Goal: Transaction & Acquisition: Subscribe to service/newsletter

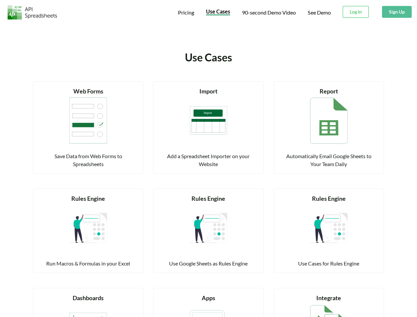
click at [186, 13] on span "Pricing" at bounding box center [186, 12] width 16 height 6
click at [218, 12] on span "Use Cases" at bounding box center [218, 11] width 24 height 6
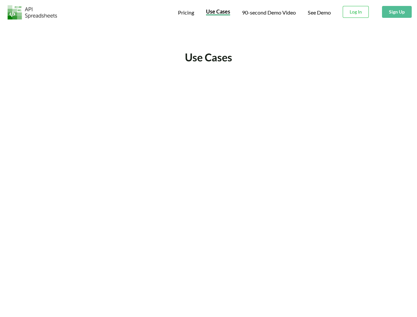
click at [268, 13] on span "90-second Demo Video" at bounding box center [269, 12] width 54 height 5
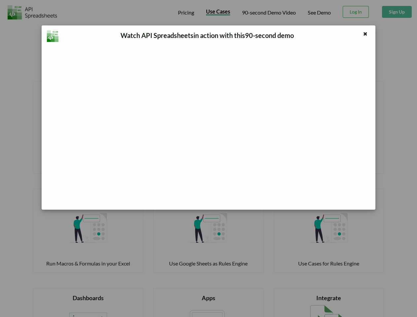
click at [356, 12] on div "Watch API Spreadsheets in action with this 90 -second demo" at bounding box center [208, 158] width 417 height 317
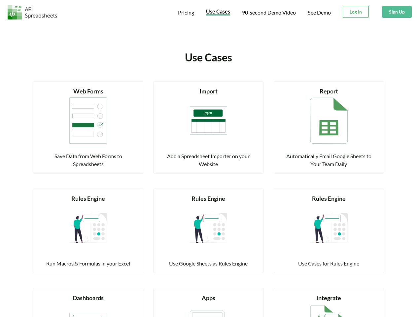
click at [397, 12] on button "Sign Up" at bounding box center [397, 12] width 30 height 12
click at [88, 91] on div "Web Forms" at bounding box center [88, 91] width 94 height 9
click at [88, 121] on img at bounding box center [88, 121] width 38 height 50
click at [88, 160] on div "Save Data from Web Forms to Spreadsheets" at bounding box center [88, 160] width 94 height 16
click at [208, 91] on div "Import" at bounding box center [208, 91] width 94 height 9
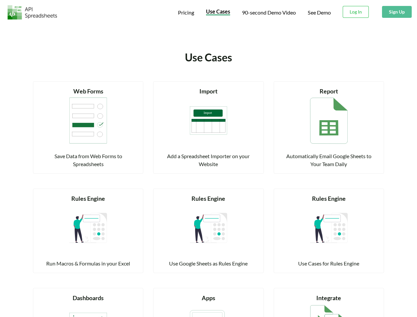
click at [209, 121] on img at bounding box center [209, 121] width 38 height 50
